Goal: Task Accomplishment & Management: Manage account settings

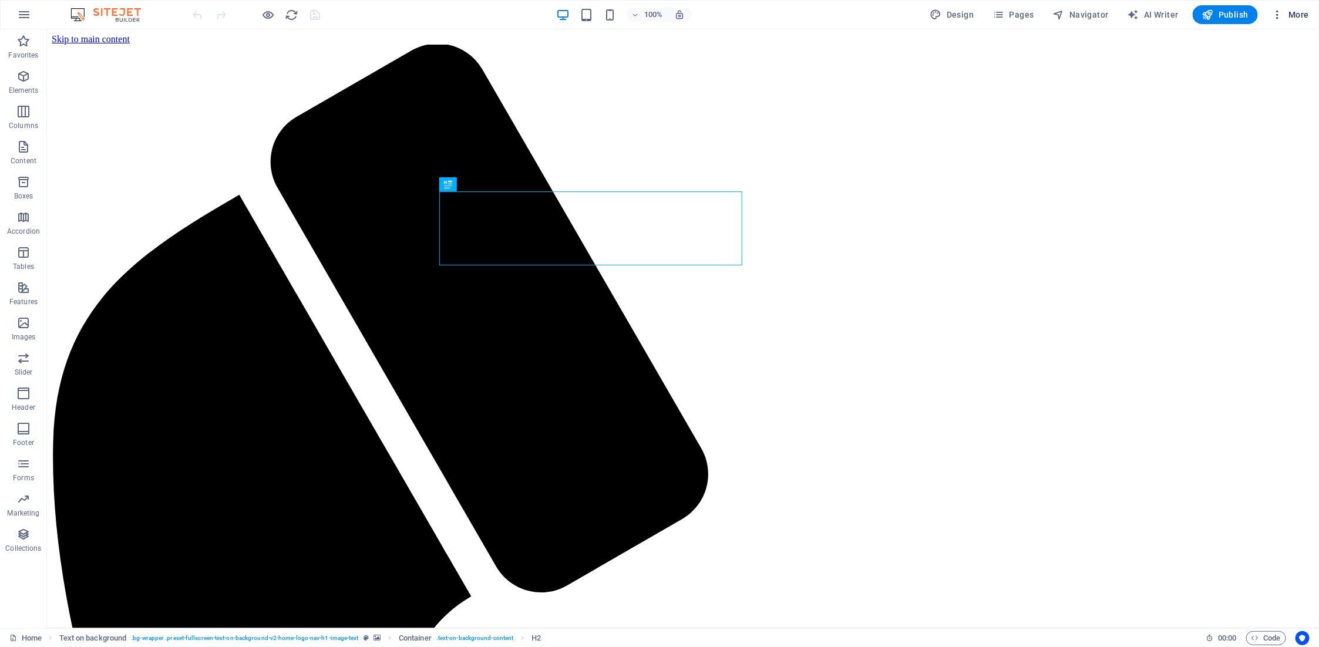
click at [1298, 15] on span "More" at bounding box center [1290, 15] width 37 height 12
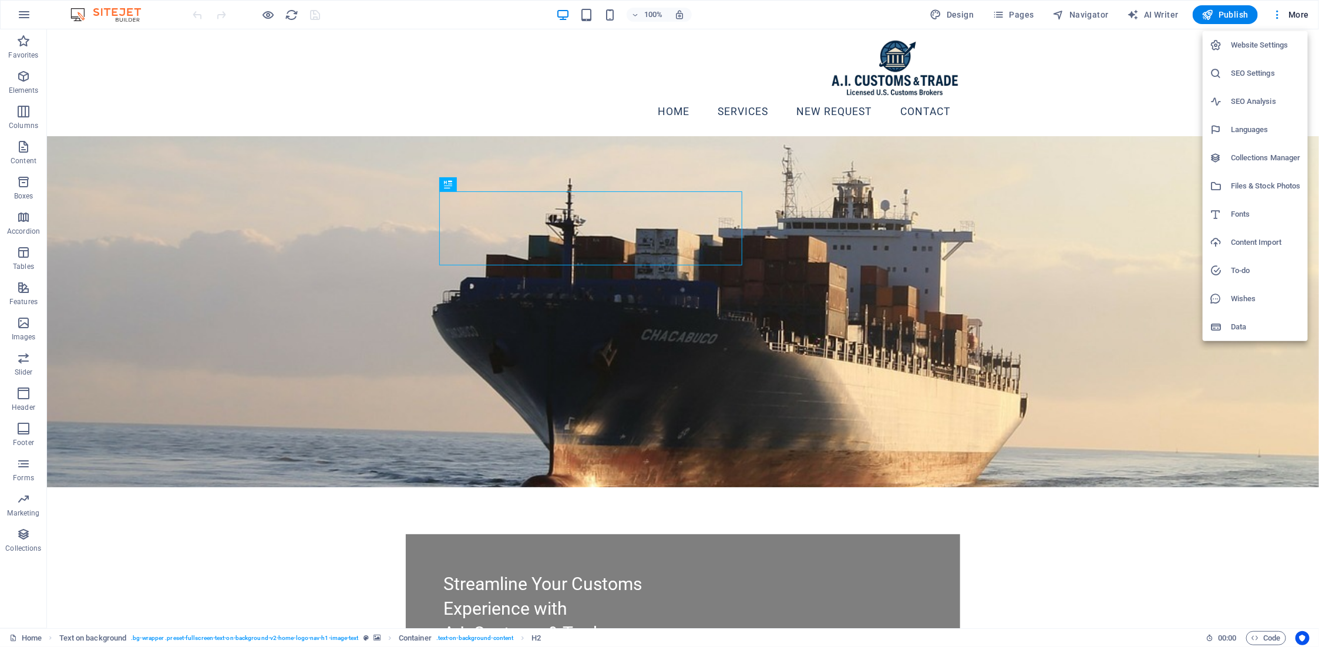
click at [1276, 44] on h6 "Website Settings" at bounding box center [1266, 45] width 70 height 14
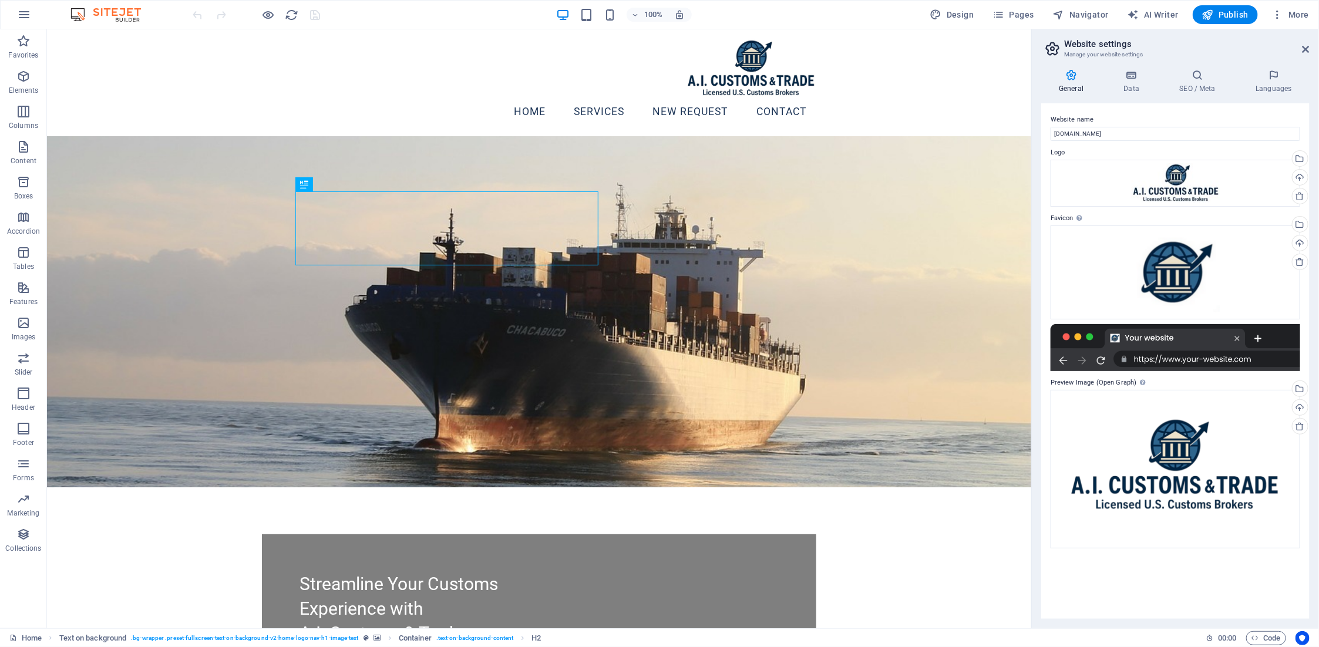
click at [1144, 335] on div at bounding box center [1176, 347] width 250 height 47
click at [1160, 361] on div at bounding box center [1176, 347] width 250 height 47
click at [1136, 75] on icon at bounding box center [1131, 75] width 51 height 12
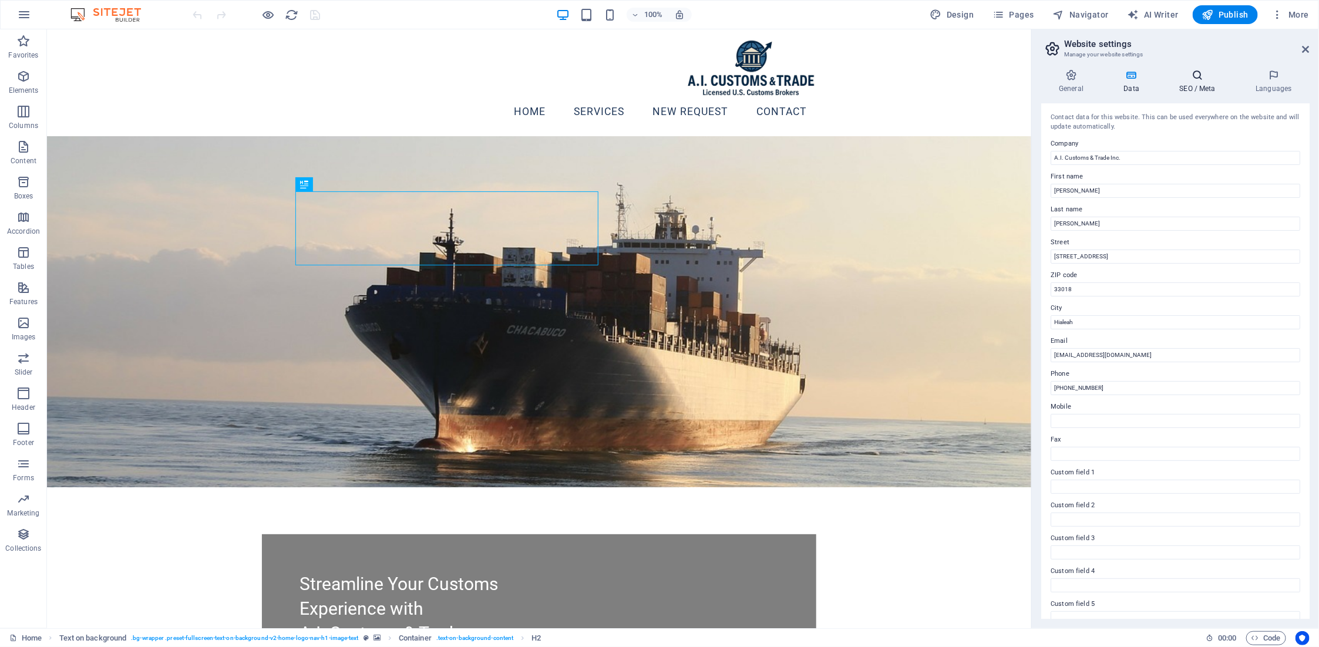
click at [1193, 88] on h4 "SEO / Meta" at bounding box center [1200, 81] width 76 height 25
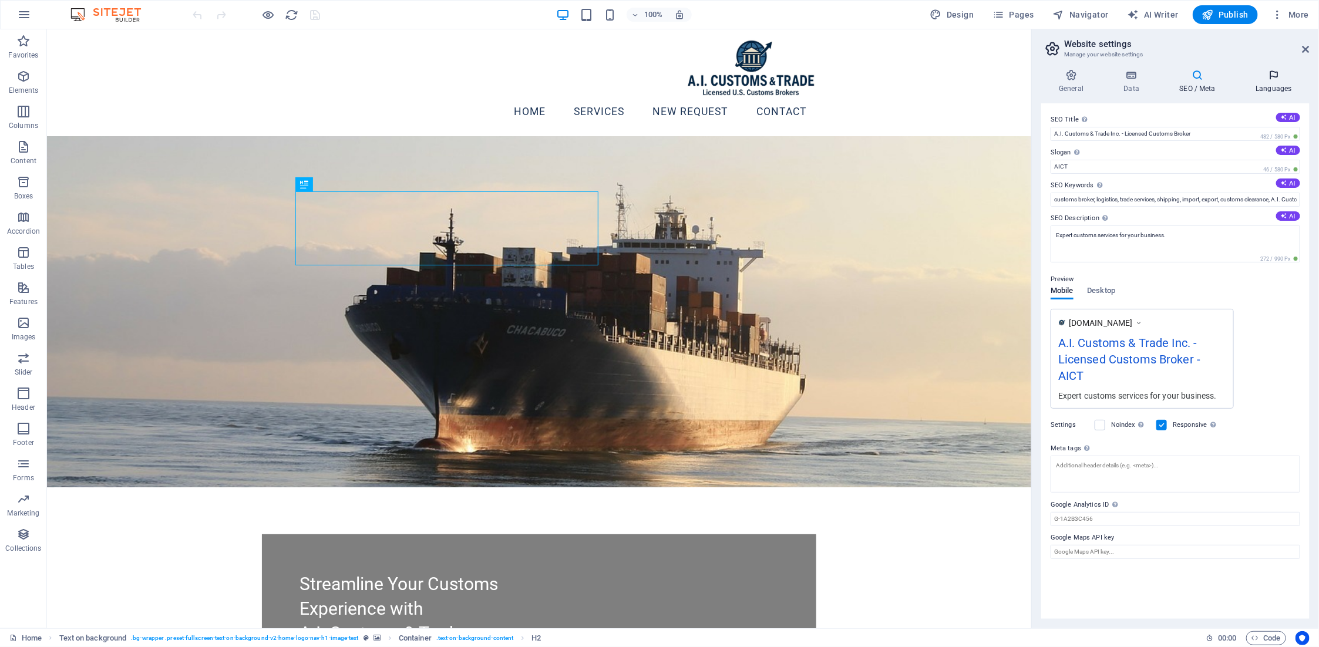
click at [1276, 86] on h4 "Languages" at bounding box center [1274, 81] width 72 height 25
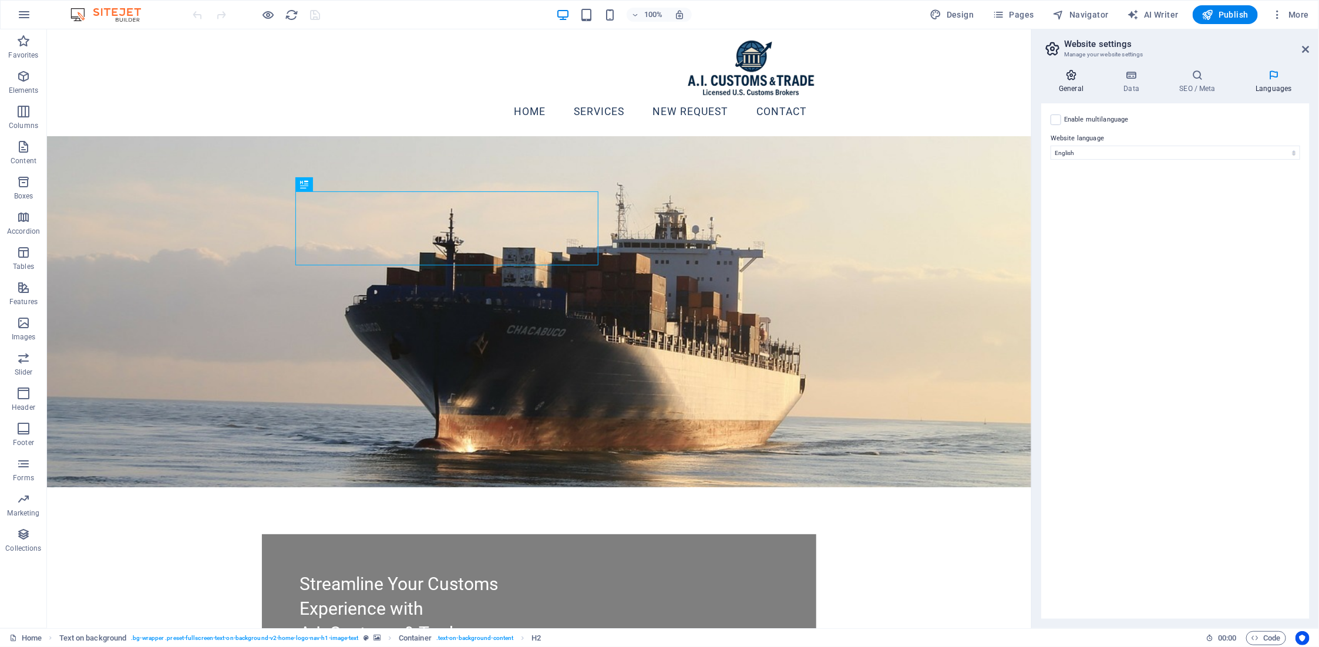
click at [1075, 81] on h4 "General" at bounding box center [1073, 81] width 65 height 25
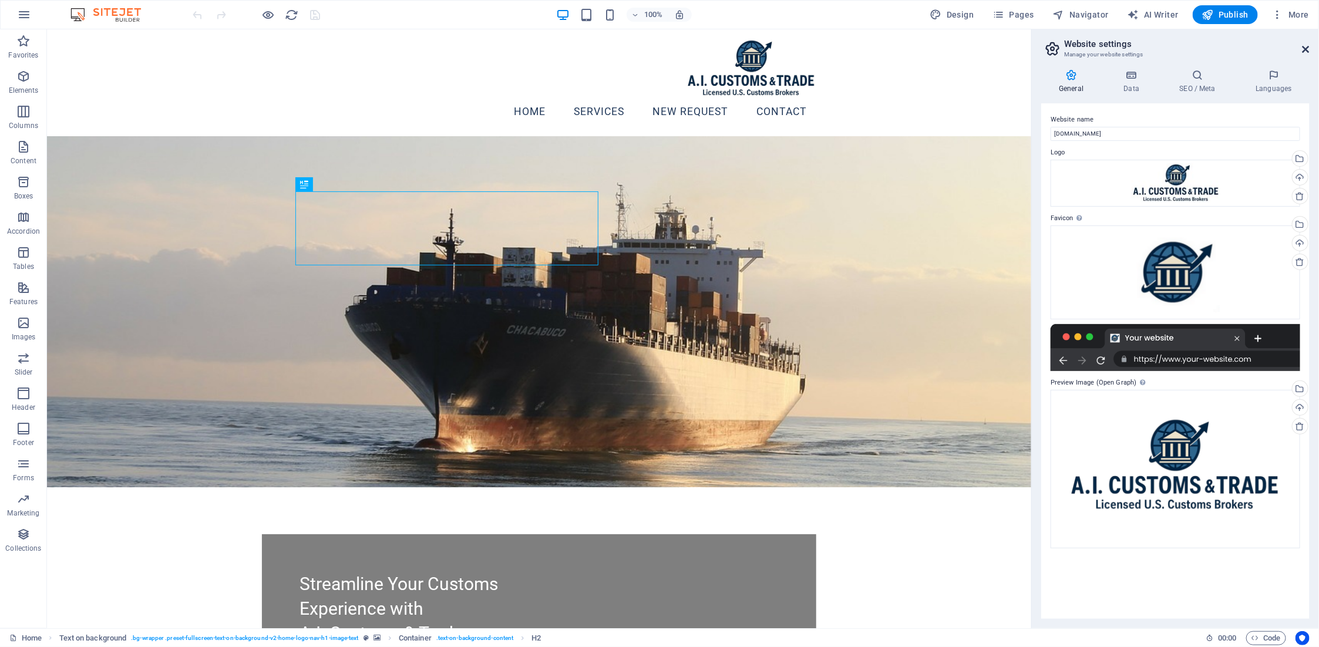
drag, startPoint x: 1306, startPoint y: 51, endPoint x: 1253, endPoint y: 22, distance: 59.9
click at [1306, 51] on icon at bounding box center [1306, 49] width 7 height 9
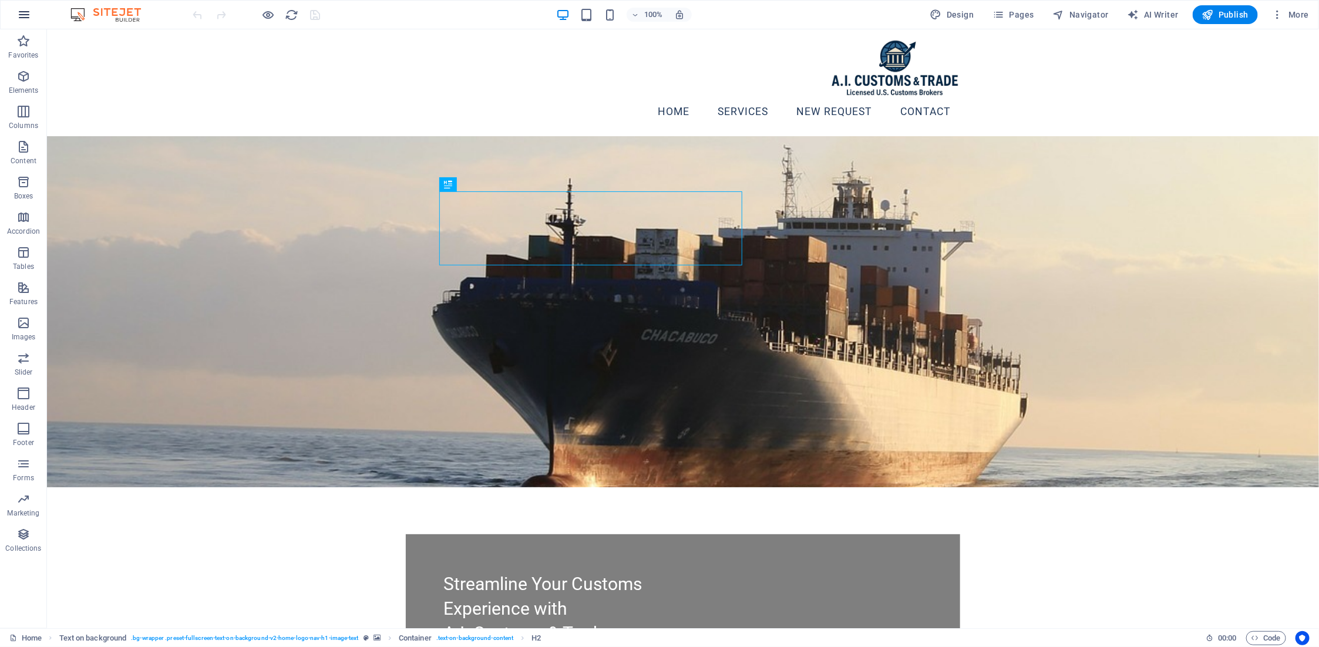
click at [21, 16] on icon "button" at bounding box center [24, 15] width 14 height 14
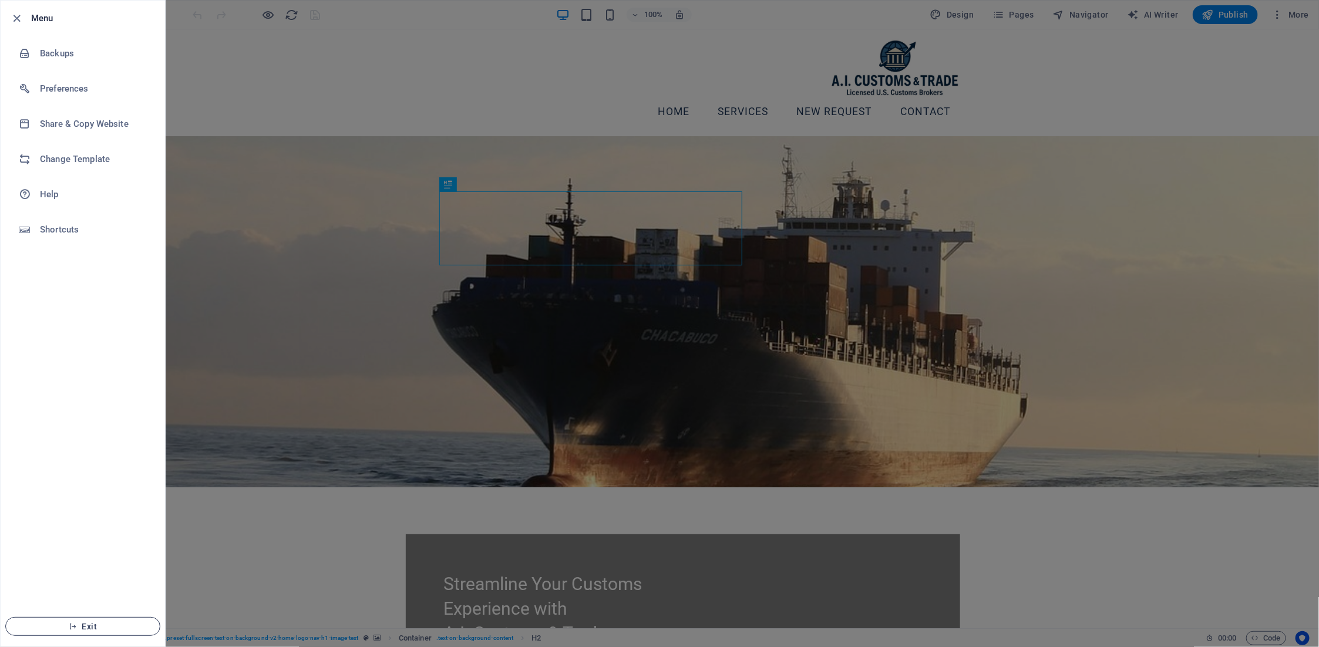
click at [94, 630] on span "Exit" at bounding box center [82, 626] width 135 height 9
